Goal: Find contact information: Find contact information

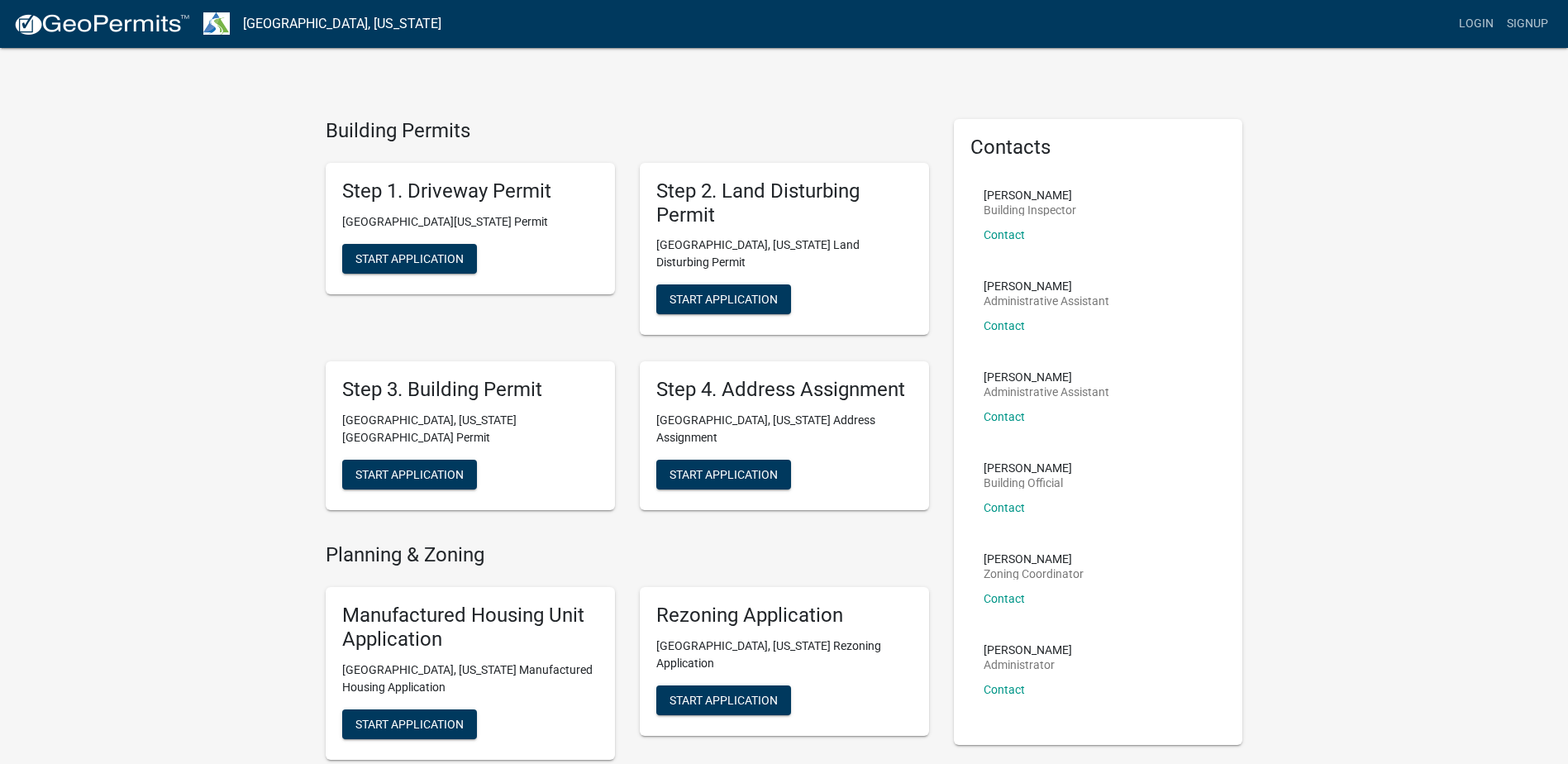
click at [1008, 235] on link "Contact" at bounding box center [1005, 235] width 41 height 13
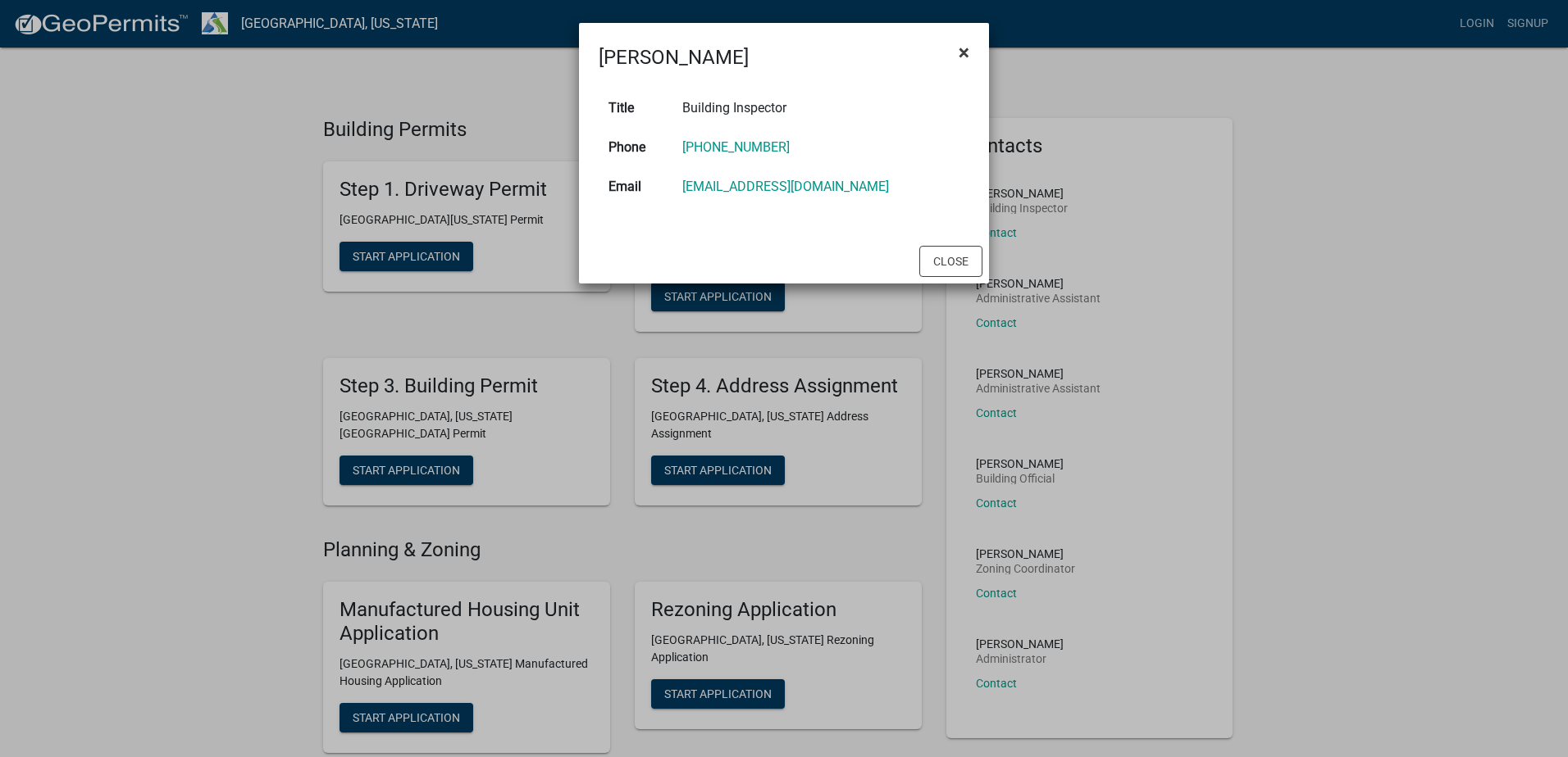
click at [965, 56] on span "×" at bounding box center [963, 52] width 10 height 23
